Goal: Use online tool/utility: Utilize a website feature to perform a specific function

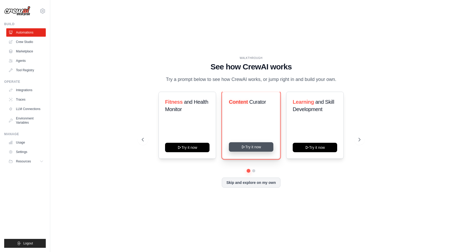
click at [255, 152] on button "Try it now" at bounding box center [251, 146] width 45 height 9
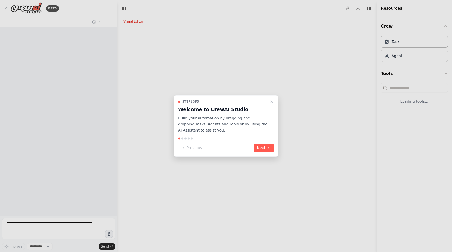
select select "****"
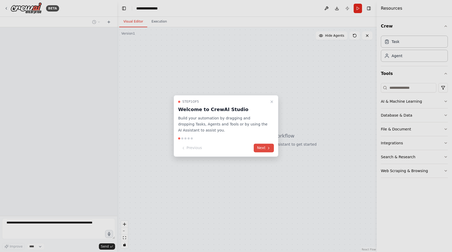
click at [266, 146] on button "Next" at bounding box center [264, 148] width 20 height 9
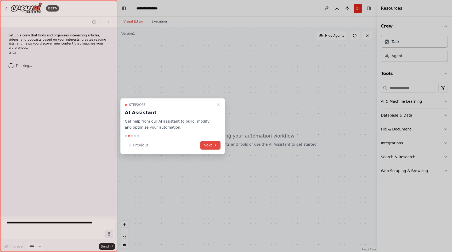
click at [210, 145] on button "Next" at bounding box center [211, 145] width 20 height 9
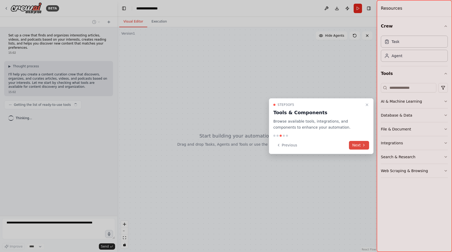
click at [358, 143] on button "Next" at bounding box center [359, 145] width 20 height 9
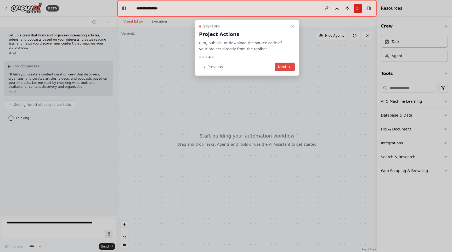
click at [281, 66] on button "Next" at bounding box center [285, 67] width 20 height 9
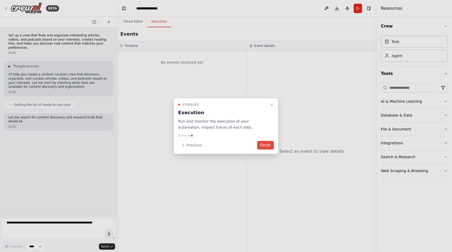
click at [266, 147] on button "Finish" at bounding box center [265, 145] width 17 height 9
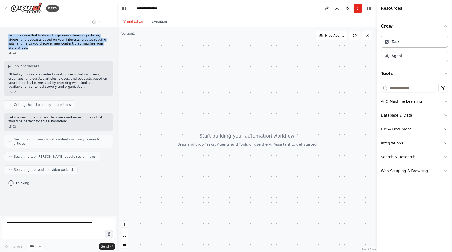
drag, startPoint x: 8, startPoint y: 34, endPoint x: 108, endPoint y: 46, distance: 100.7
click at [108, 45] on p "Set up a crew that finds and organizes interesting articles, videos, and podcas…" at bounding box center [58, 42] width 101 height 16
click at [113, 51] on img at bounding box center [119, 56] width 23 height 23
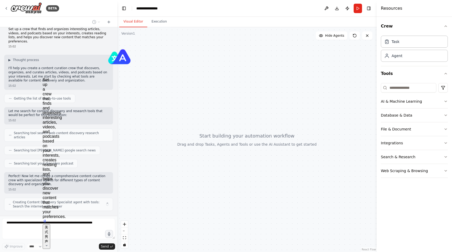
scroll to position [10, 0]
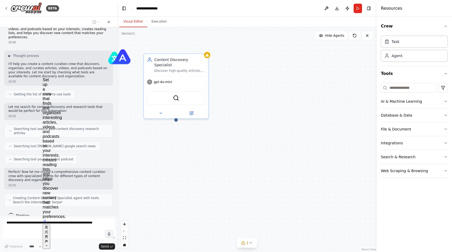
click at [252, 21] on div "Visual Editor Execution" at bounding box center [247, 22] width 260 height 10
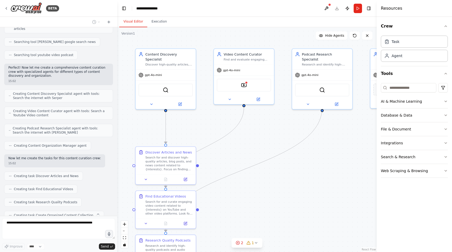
scroll to position [128, 0]
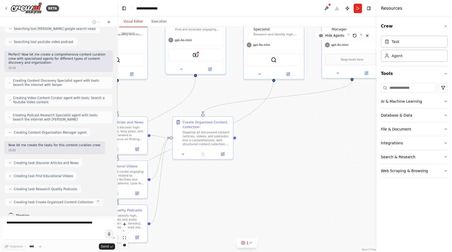
drag, startPoint x: 331, startPoint y: 157, endPoint x: 233, endPoint y: 116, distance: 106.6
click at [233, 116] on div ".deletable-edge-delete-btn { width: 20px; height: 20px; border: 0px solid #ffff…" at bounding box center [247, 139] width 260 height 225
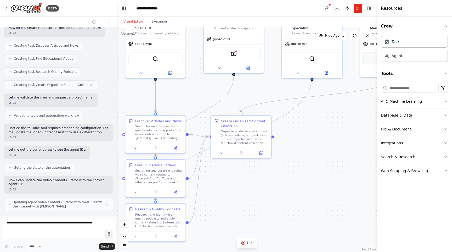
scroll to position [249, 0]
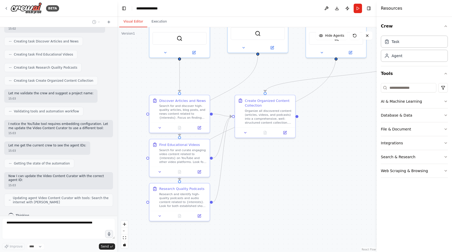
drag, startPoint x: 282, startPoint y: 115, endPoint x: 345, endPoint y: 95, distance: 66.0
click at [345, 95] on div ".deletable-edge-delete-btn { width: 20px; height: 20px; border: 0px solid #ffff…" at bounding box center [247, 139] width 260 height 225
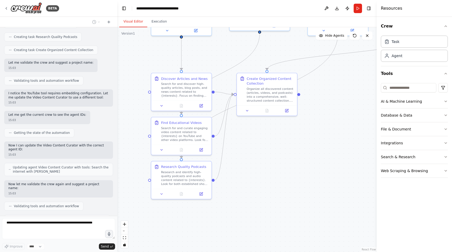
scroll to position [293, 0]
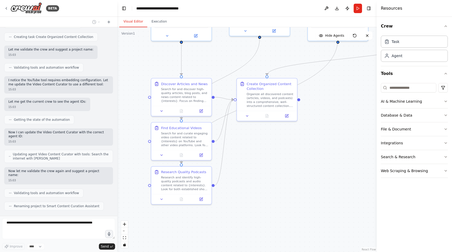
drag, startPoint x: 300, startPoint y: 160, endPoint x: 302, endPoint y: 143, distance: 16.9
click at [302, 143] on div ".deletable-edge-delete-btn { width: 20px; height: 20px; border: 0px solid #ffff…" at bounding box center [247, 139] width 260 height 225
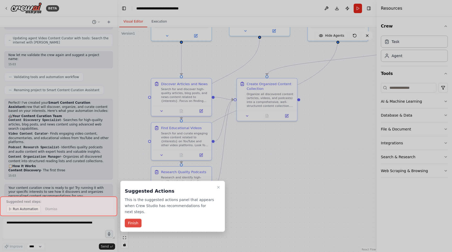
click at [137, 222] on button "Finish" at bounding box center [133, 223] width 17 height 9
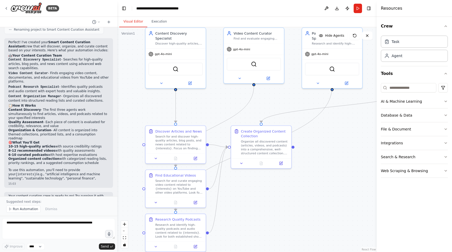
scroll to position [473, 0]
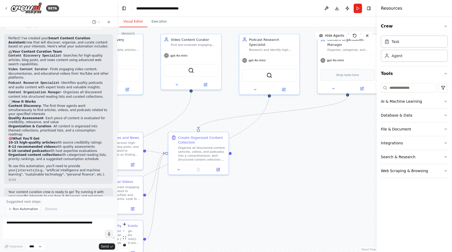
drag, startPoint x: 269, startPoint y: 139, endPoint x: 197, endPoint y: 192, distance: 88.6
click at [197, 192] on div ".deletable-edge-delete-btn { width: 20px; height: 20px; border: 0px solid #ffff…" at bounding box center [247, 139] width 260 height 225
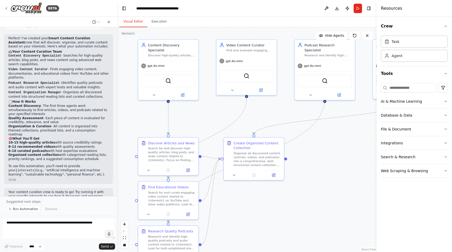
drag, startPoint x: 246, startPoint y: 186, endPoint x: 304, endPoint y: 193, distance: 58.8
click at [304, 193] on div ".deletable-edge-delete-btn { width: 20px; height: 20px; border: 0px solid #ffff…" at bounding box center [247, 139] width 260 height 225
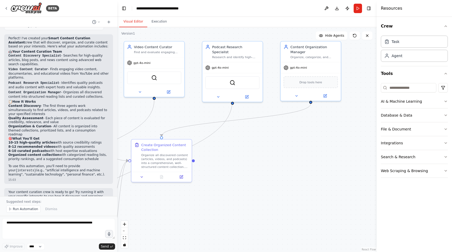
drag, startPoint x: 330, startPoint y: 176, endPoint x: 237, endPoint y: 178, distance: 92.5
click at [237, 178] on div ".deletable-edge-delete-btn { width: 20px; height: 20px; border: 0px solid #ffff…" at bounding box center [247, 139] width 260 height 225
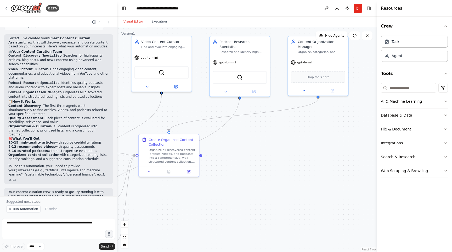
drag, startPoint x: 255, startPoint y: 168, endPoint x: 309, endPoint y: 152, distance: 56.7
click at [310, 152] on div ".deletable-edge-delete-btn { width: 20px; height: 20px; border: 0px solid #ffff…" at bounding box center [247, 139] width 260 height 225
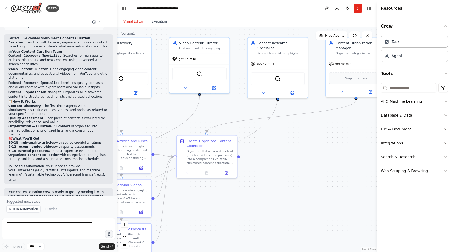
drag, startPoint x: 309, startPoint y: 152, endPoint x: 210, endPoint y: 180, distance: 103.4
click at [210, 180] on div ".deletable-edge-delete-btn { width: 20px; height: 20px; border: 0px solid #ffff…" at bounding box center [247, 139] width 260 height 225
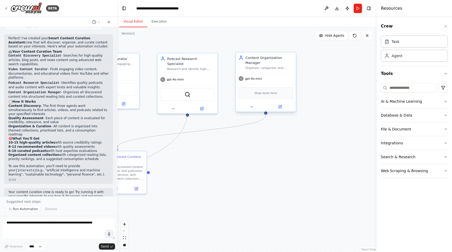
click at [268, 95] on span "Drop tools here" at bounding box center [266, 93] width 23 height 5
click at [271, 91] on span "Drop tools here" at bounding box center [266, 93] width 23 height 5
click at [265, 94] on span "Drop tools here" at bounding box center [266, 93] width 23 height 5
click at [259, 153] on div ".deletable-edge-delete-btn { width: 20px; height: 20px; border: 0px solid #ffff…" at bounding box center [247, 139] width 260 height 225
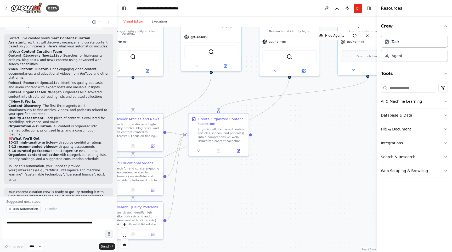
drag, startPoint x: 239, startPoint y: 156, endPoint x: 370, endPoint y: 106, distance: 140.4
click at [370, 106] on div ".deletable-edge-delete-btn { width: 20px; height: 20px; border: 0px solid #ffff…" at bounding box center [247, 139] width 260 height 225
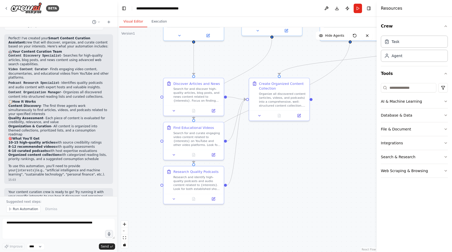
drag, startPoint x: 334, startPoint y: 122, endPoint x: 365, endPoint y: 98, distance: 39.1
click at [365, 98] on div ".deletable-edge-delete-btn { width: 20px; height: 20px; border: 0px solid #ffff…" at bounding box center [247, 139] width 260 height 225
click at [192, 100] on div "Search for and discover high-quality articles, blog posts, and news content rel…" at bounding box center [197, 94] width 47 height 16
click at [214, 112] on button at bounding box center [213, 110] width 17 height 6
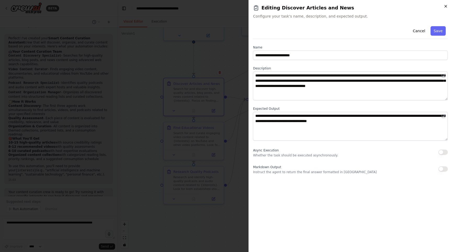
click at [447, 6] on icon "button" at bounding box center [446, 6] width 4 height 4
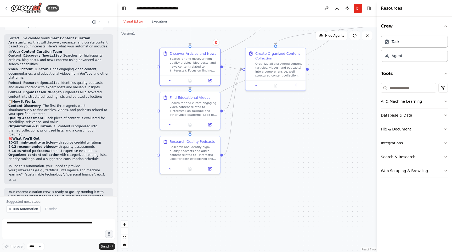
drag, startPoint x: 294, startPoint y: 159, endPoint x: 290, endPoint y: 129, distance: 30.6
click at [290, 129] on div ".deletable-edge-delete-btn { width: 20px; height: 20px; border: 0px solid #ffff…" at bounding box center [247, 139] width 260 height 225
drag, startPoint x: 272, startPoint y: 174, endPoint x: 266, endPoint y: 218, distance: 43.8
click at [266, 218] on div ".deletable-edge-delete-btn { width: 20px; height: 20px; border: 0px solid #ffff…" at bounding box center [247, 139] width 260 height 225
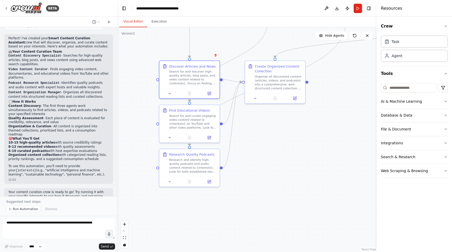
drag, startPoint x: 264, startPoint y: 68, endPoint x: 269, endPoint y: 38, distance: 30.7
click at [269, 38] on div ".deletable-edge-delete-btn { width: 20px; height: 20px; border: 0px solid #ffff…" at bounding box center [247, 139] width 260 height 225
click at [199, 77] on div "Search for and discover high-quality articles, blog posts, and news content rel…" at bounding box center [192, 77] width 47 height 16
click at [209, 92] on icon at bounding box center [210, 92] width 2 height 2
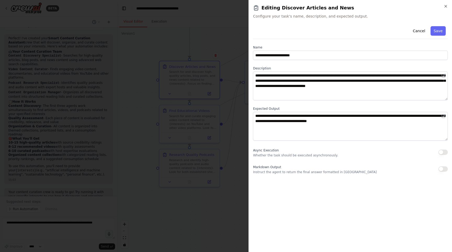
click at [326, 153] on div "Async Execution Whether the task should be executed asynchronously." at bounding box center [295, 152] width 85 height 10
click at [443, 151] on button "button" at bounding box center [443, 152] width 9 height 5
click at [445, 169] on button "button" at bounding box center [443, 168] width 9 height 5
click at [212, 204] on div at bounding box center [226, 126] width 452 height 252
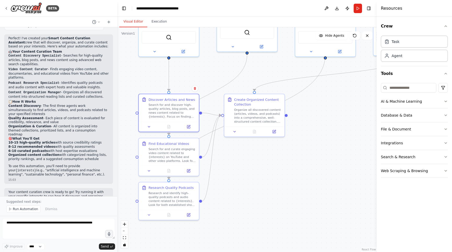
drag, startPoint x: 263, startPoint y: 147, endPoint x: 241, endPoint y: 179, distance: 38.6
click at [242, 179] on div ".deletable-edge-delete-btn { width: 20px; height: 20px; border: 0px solid #ffff…" at bounding box center [247, 139] width 260 height 225
click at [316, 148] on div ".deletable-edge-delete-btn { width: 20px; height: 20px; border: 0px solid #ffff…" at bounding box center [247, 139] width 260 height 225
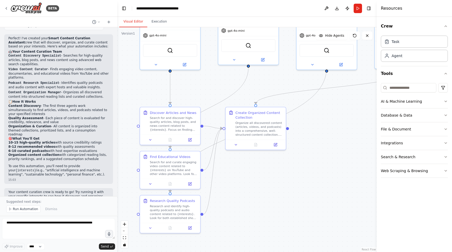
drag, startPoint x: 327, startPoint y: 153, endPoint x: 329, endPoint y: 167, distance: 14.0
click at [329, 167] on div ".deletable-edge-delete-btn { width: 20px; height: 20px; border: 0px solid #ffff…" at bounding box center [247, 139] width 260 height 225
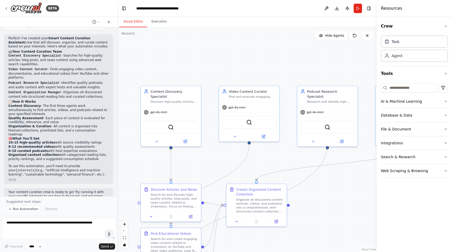
drag, startPoint x: 333, startPoint y: 129, endPoint x: 334, endPoint y: 206, distance: 76.5
click at [334, 206] on div ".deletable-edge-delete-btn { width: 20px; height: 20px; border: 0px solid #ffff…" at bounding box center [247, 139] width 260 height 225
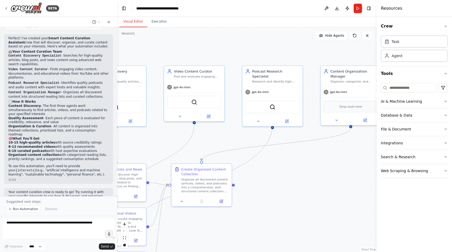
drag, startPoint x: 338, startPoint y: 176, endPoint x: 278, endPoint y: 153, distance: 63.7
click at [279, 153] on div ".deletable-edge-delete-btn { width: 20px; height: 20px; border: 0px solid #ffff…" at bounding box center [247, 139] width 260 height 225
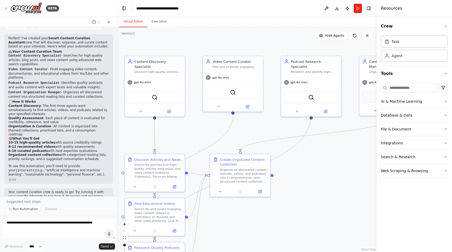
drag, startPoint x: 330, startPoint y: 160, endPoint x: 376, endPoint y: 153, distance: 46.7
click at [376, 153] on div "BETA Set up a crew that finds and organizes interesting articles, videos, and p…" at bounding box center [226, 126] width 452 height 252
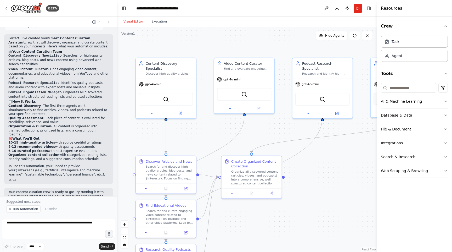
drag, startPoint x: 339, startPoint y: 186, endPoint x: 350, endPoint y: 188, distance: 11.1
click at [350, 188] on div ".deletable-edge-delete-btn { width: 20px; height: 20px; border: 0px solid #ffff…" at bounding box center [247, 139] width 260 height 225
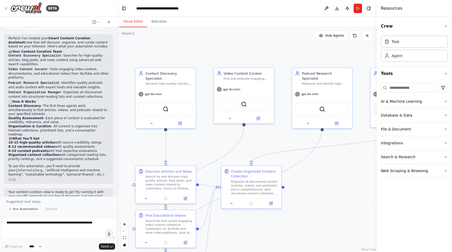
drag, startPoint x: 347, startPoint y: 171, endPoint x: 347, endPoint y: 181, distance: 10.0
click at [347, 181] on div ".deletable-edge-delete-btn { width: 20px; height: 20px; border: 0px solid #ffff…" at bounding box center [247, 139] width 260 height 225
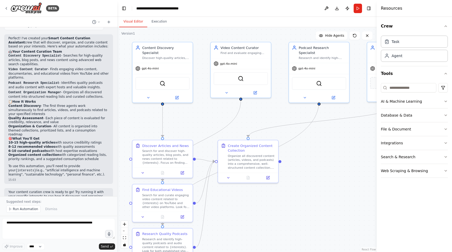
drag, startPoint x: 244, startPoint y: 43, endPoint x: 241, endPoint y: 18, distance: 25.9
click at [241, 18] on div "Visual Editor Execution Version 1 Show Tools Hide Agents .deletable-edge-delete…" at bounding box center [247, 134] width 260 height 235
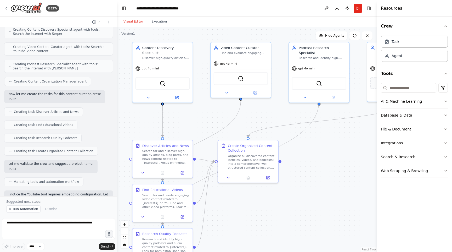
scroll to position [0, 0]
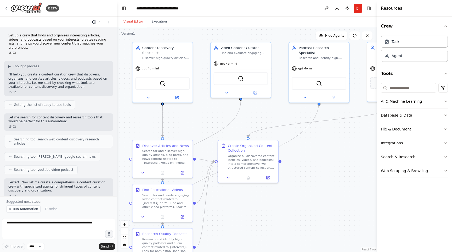
click at [101, 21] on button at bounding box center [96, 22] width 13 height 6
click at [110, 21] on div at bounding box center [58, 126] width 117 height 252
click at [110, 21] on icon at bounding box center [109, 22] width 4 height 4
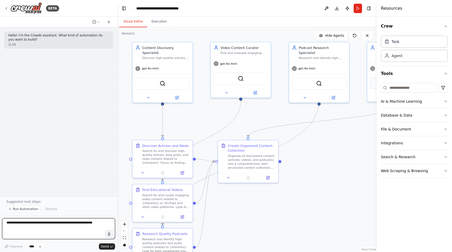
click at [38, 230] on textarea at bounding box center [58, 228] width 113 height 21
type textarea "**********"
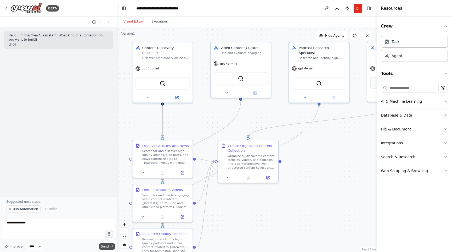
click at [105, 246] on span "Send" at bounding box center [105, 246] width 8 height 4
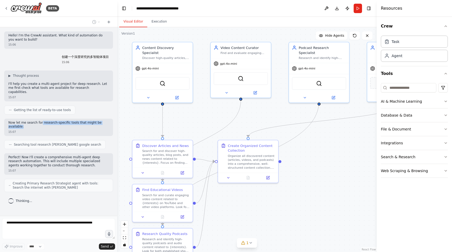
drag, startPoint x: 41, startPoint y: 118, endPoint x: 81, endPoint y: 124, distance: 40.7
click at [81, 124] on p "Now let me search for research-specific tools that might be available:" at bounding box center [58, 125] width 101 height 8
click at [90, 122] on p "Now let me search for research-specific tools that might be available:" at bounding box center [58, 125] width 101 height 8
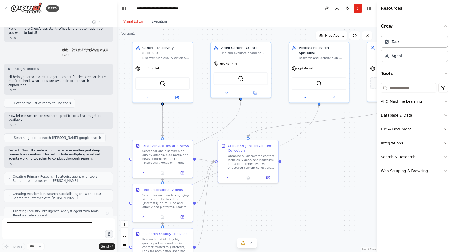
scroll to position [24, 0]
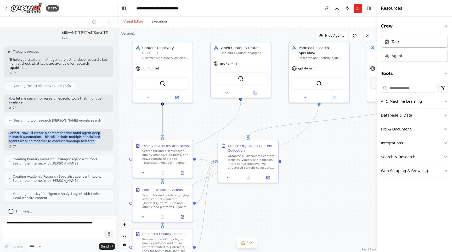
drag, startPoint x: 8, startPoint y: 129, endPoint x: 91, endPoint y: 139, distance: 83.6
click at [91, 139] on div "Perfect! Now I'll create a comprehensive multi-agent deep research automation. …" at bounding box center [58, 139] width 109 height 21
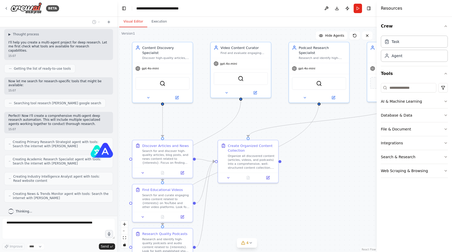
click at [58, 127] on div "15:07" at bounding box center [58, 129] width 101 height 4
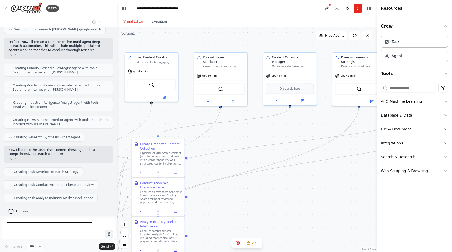
scroll to position [128, 0]
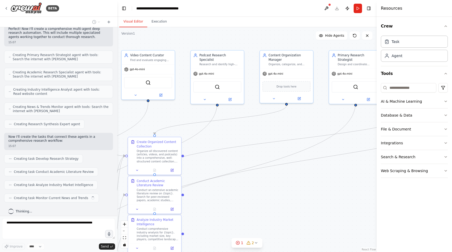
drag, startPoint x: 187, startPoint y: 115, endPoint x: 100, endPoint y: 114, distance: 88.0
click at [99, 114] on div "BETA Hello! I'm the CrewAI assistant. What kind of automation do you want to bu…" at bounding box center [226, 126] width 452 height 252
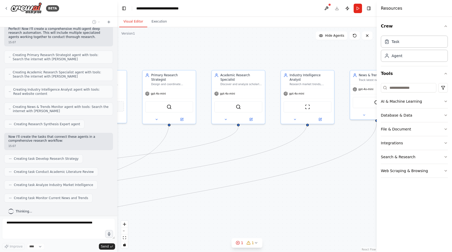
drag, startPoint x: 256, startPoint y: 129, endPoint x: 84, endPoint y: 146, distance: 173.3
click at [82, 146] on div "BETA Hello! I'm the CrewAI assistant. What kind of automation do you want to bu…" at bounding box center [226, 126] width 452 height 252
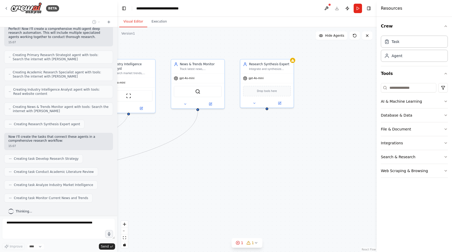
drag, startPoint x: 289, startPoint y: 159, endPoint x: 104, endPoint y: 151, distance: 185.3
click at [104, 151] on div "BETA Hello! I'm the CrewAI assistant. What kind of automation do you want to bu…" at bounding box center [226, 126] width 452 height 252
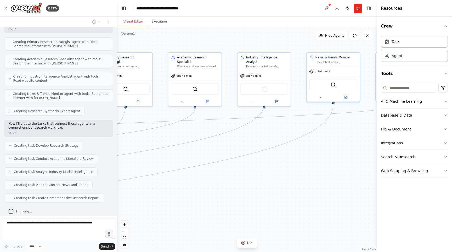
drag, startPoint x: 230, startPoint y: 151, endPoint x: 374, endPoint y: 143, distance: 144.2
click at [374, 143] on div ".deletable-edge-delete-btn { width: 20px; height: 20px; border: 0px solid #ffff…" at bounding box center [247, 139] width 260 height 225
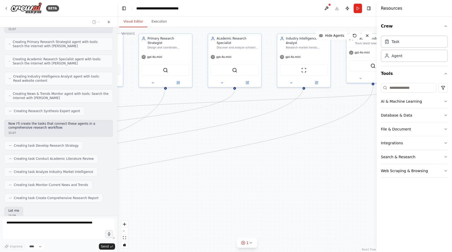
scroll to position [172, 0]
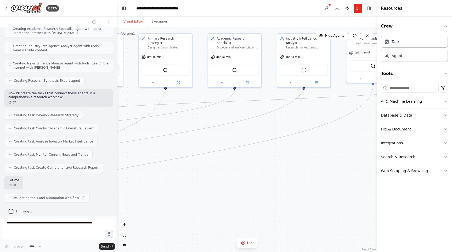
drag, startPoint x: 234, startPoint y: 171, endPoint x: 265, endPoint y: 153, distance: 35.9
click at [265, 153] on div ".deletable-edge-delete-btn { width: 20px; height: 20px; border: 0px solid #ffff…" at bounding box center [247, 139] width 260 height 225
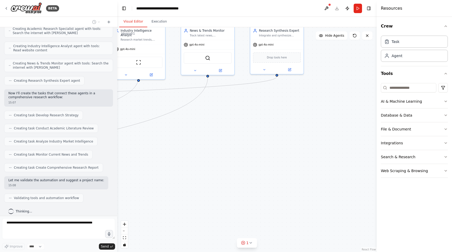
drag, startPoint x: 245, startPoint y: 162, endPoint x: 77, endPoint y: 153, distance: 168.1
click at [77, 153] on div "BETA Hello! I'm the CrewAI assistant. What kind of automation do you want to bu…" at bounding box center [226, 126] width 452 height 252
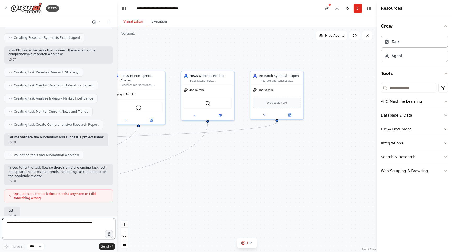
scroll to position [245, 0]
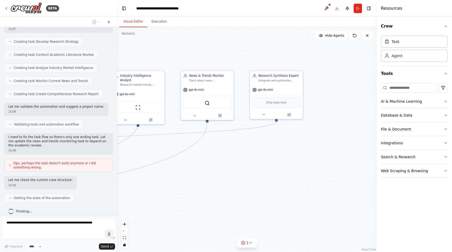
drag, startPoint x: 211, startPoint y: 152, endPoint x: 212, endPoint y: 197, distance: 45.3
click at [212, 197] on div ".deletable-edge-delete-btn { width: 20px; height: 20px; border: 0px solid #ffff…" at bounding box center [247, 139] width 260 height 225
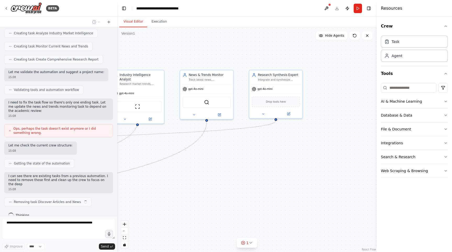
scroll to position [284, 0]
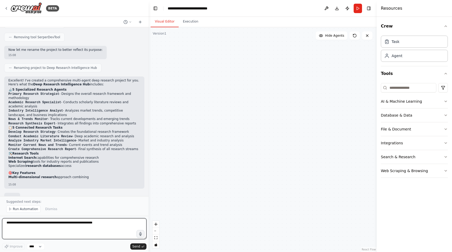
drag, startPoint x: 117, startPoint y: 131, endPoint x: 149, endPoint y: 129, distance: 31.7
click at [149, 129] on div "BETA Hello! I'm the CrewAI assistant. What kind of automation do you want to bu…" at bounding box center [226, 126] width 452 height 252
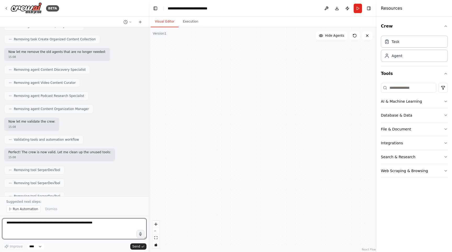
scroll to position [634, 0]
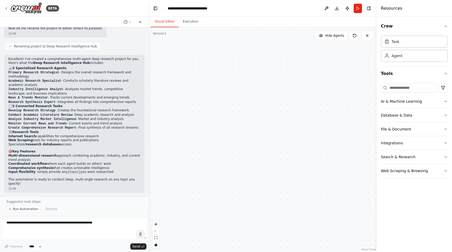
drag, startPoint x: 285, startPoint y: 117, endPoint x: 150, endPoint y: 115, distance: 135.4
click at [150, 116] on div ".deletable-edge-delete-btn { width: 20px; height: 20px; border: 0px solid #ffff…" at bounding box center [263, 139] width 228 height 225
drag, startPoint x: 243, startPoint y: 81, endPoint x: 242, endPoint y: 149, distance: 67.6
click at [242, 149] on div ".deletable-edge-delete-btn { width: 20px; height: 20px; border: 0px solid #ffff…" at bounding box center [263, 139] width 228 height 225
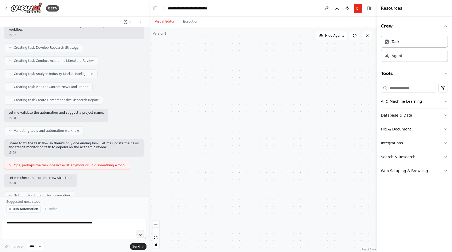
scroll to position [0, 0]
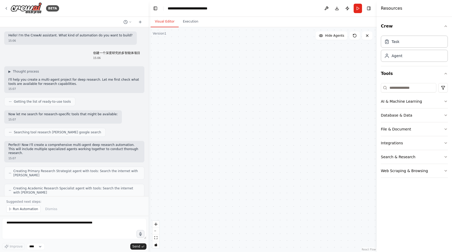
click at [100, 78] on p "I'll help you create a multi-agent project for deep research. Let me first chec…" at bounding box center [74, 82] width 132 height 8
click at [96, 137] on div "Hello! I'm the CrewAI assistant. What kind of automation do you want to build? …" at bounding box center [74, 111] width 149 height 169
click at [50, 99] on div "Getting the list of ready-to-use tools" at bounding box center [39, 101] width 71 height 9
click at [50, 100] on span "Getting the list of ready-to-use tools" at bounding box center [42, 102] width 57 height 4
click at [51, 133] on span "Searching tool research serper google search" at bounding box center [57, 132] width 87 height 4
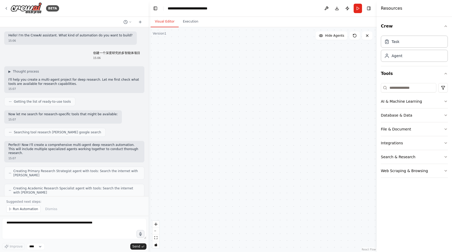
click at [76, 170] on span "Creating Primary Research Strategist agent with tools: Search the internet with…" at bounding box center [76, 173] width 127 height 8
click at [325, 39] on button "Hide Agents" at bounding box center [332, 35] width 32 height 8
click at [327, 36] on span "Show Agents" at bounding box center [334, 36] width 20 height 4
click at [191, 25] on button "Execution" at bounding box center [191, 21] width 24 height 11
click at [159, 21] on button "Visual Editor" at bounding box center [165, 21] width 28 height 11
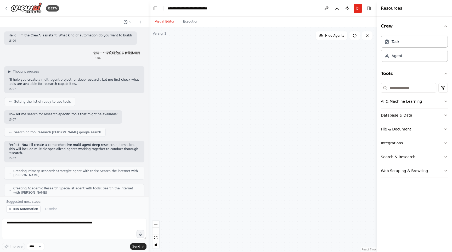
drag, startPoint x: 286, startPoint y: 112, endPoint x: 135, endPoint y: 161, distance: 159.2
click at [135, 161] on div "BETA Hello! I'm the CrewAI assistant. What kind of automation do you want to bu…" at bounding box center [226, 126] width 452 height 252
drag, startPoint x: 261, startPoint y: 176, endPoint x: 278, endPoint y: 66, distance: 111.6
click at [278, 67] on div ".deletable-edge-delete-btn { width: 20px; height: 20px; border: 0px solid #ffff…" at bounding box center [263, 139] width 228 height 225
drag, startPoint x: 165, startPoint y: 103, endPoint x: 261, endPoint y: 148, distance: 105.6
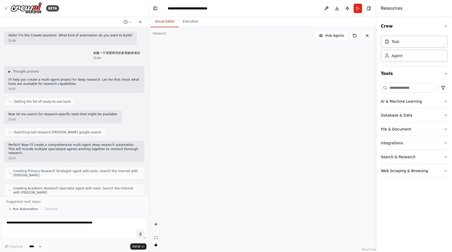
click at [262, 148] on div ".deletable-edge-delete-btn { width: 20px; height: 20px; border: 0px solid #ffff…" at bounding box center [263, 139] width 228 height 225
click at [355, 34] on icon at bounding box center [355, 36] width 4 height 4
click at [356, 37] on icon at bounding box center [355, 36] width 4 height 4
